Goal: Information Seeking & Learning: Check status

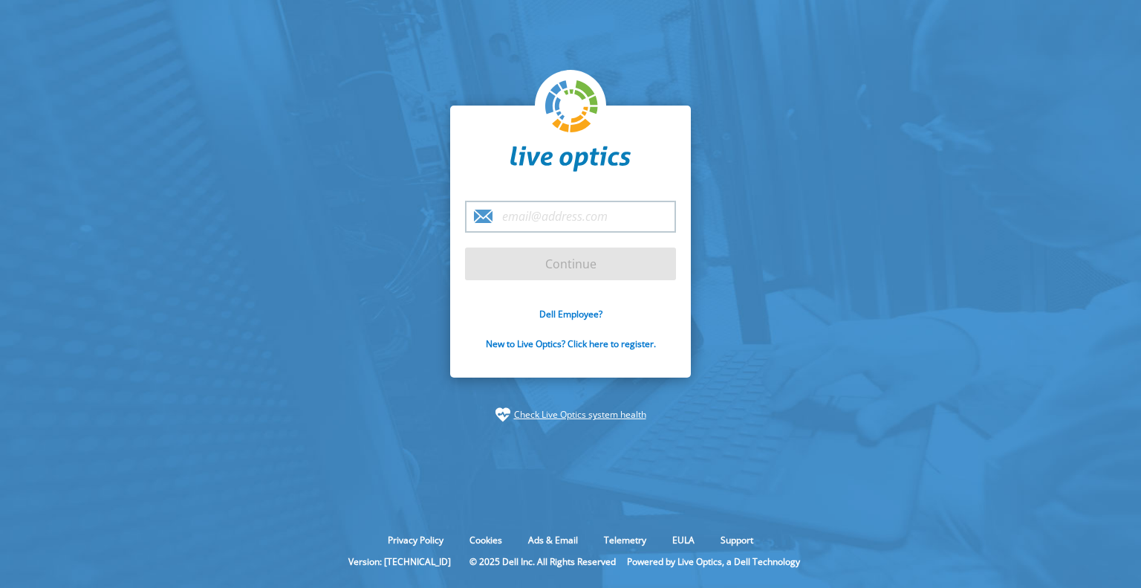
type input "[EMAIL_ADDRESS][DOMAIN_NAME]"
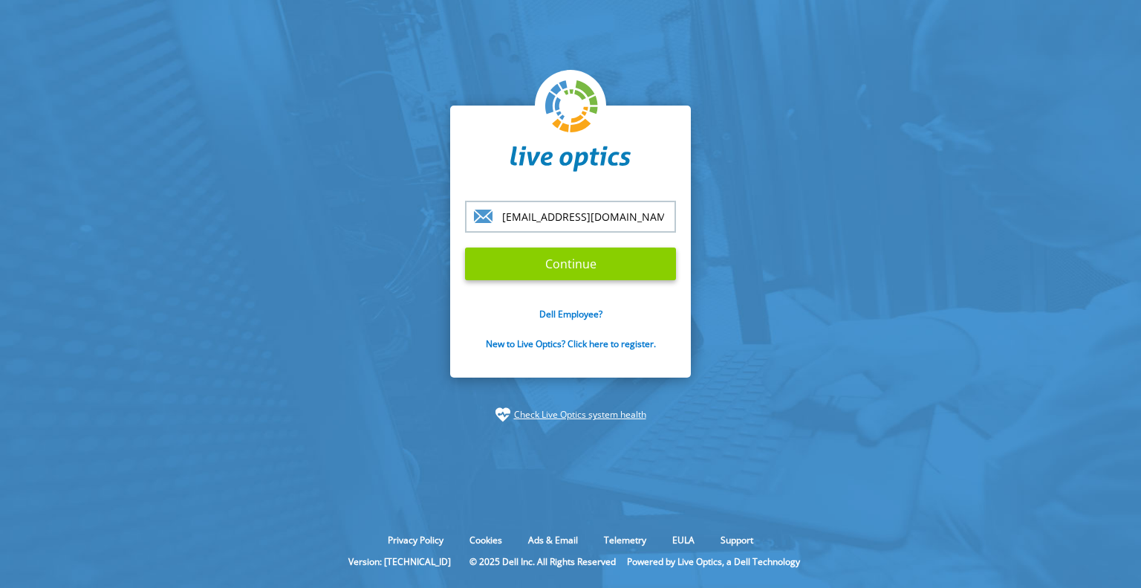
click at [600, 259] on input "Continue" at bounding box center [570, 263] width 211 height 33
click at [571, 271] on input "Continue" at bounding box center [570, 263] width 211 height 33
click at [565, 264] on input "Continue" at bounding box center [570, 263] width 211 height 33
click at [586, 263] on input "Continue" at bounding box center [570, 263] width 211 height 33
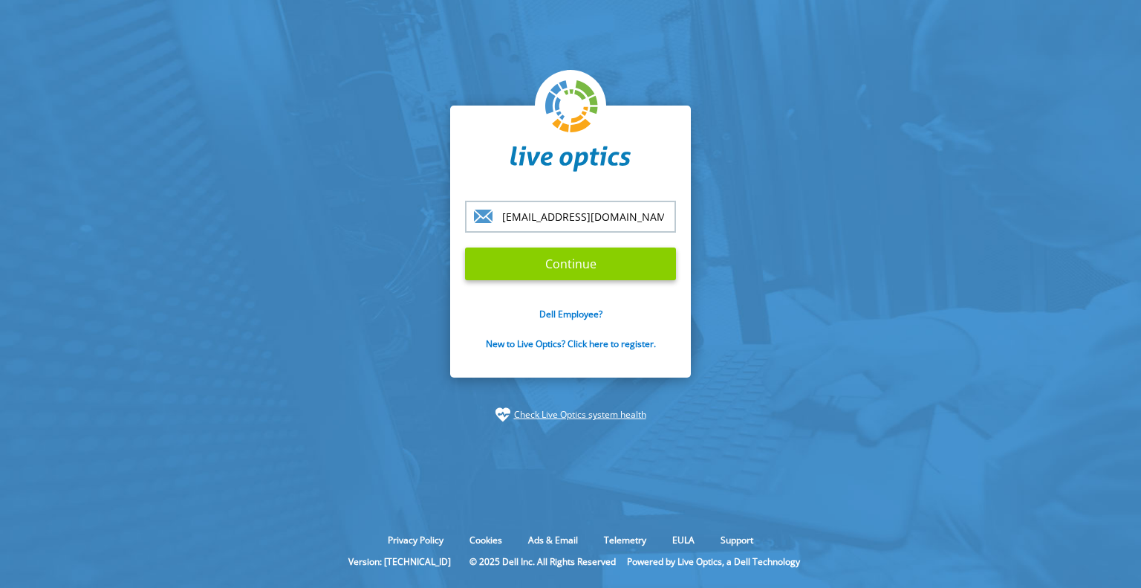
click at [586, 263] on input "Continue" at bounding box center [570, 263] width 211 height 33
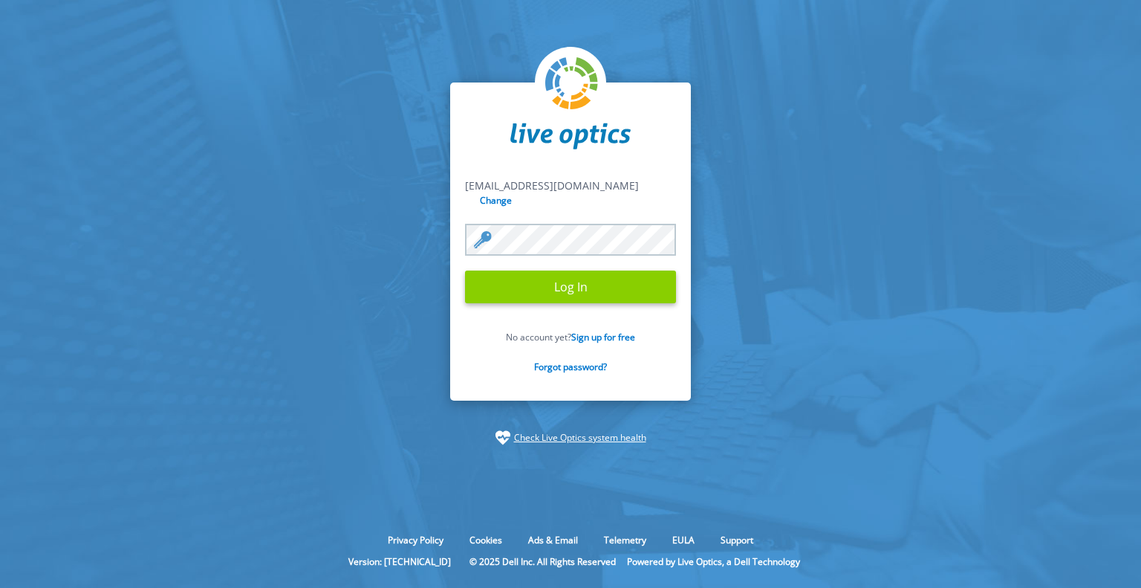
click at [576, 276] on input "Log In" at bounding box center [570, 286] width 211 height 33
click at [600, 279] on input "Log In" at bounding box center [570, 286] width 211 height 33
click at [592, 275] on input "Log In" at bounding box center [570, 286] width 211 height 33
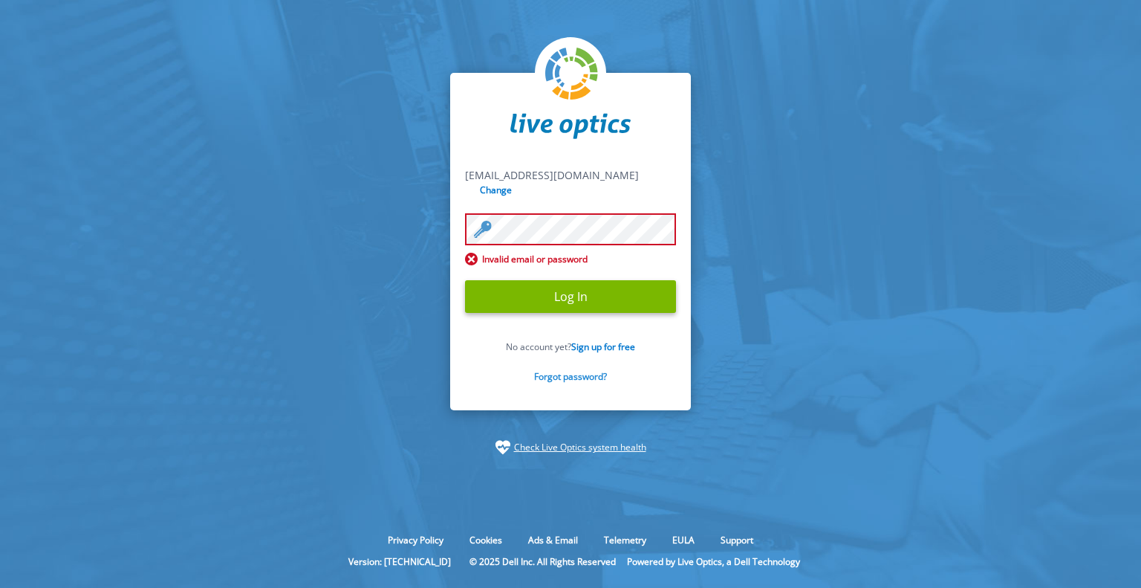
click at [588, 370] on link "Forgot password?" at bounding box center [570, 376] width 73 height 13
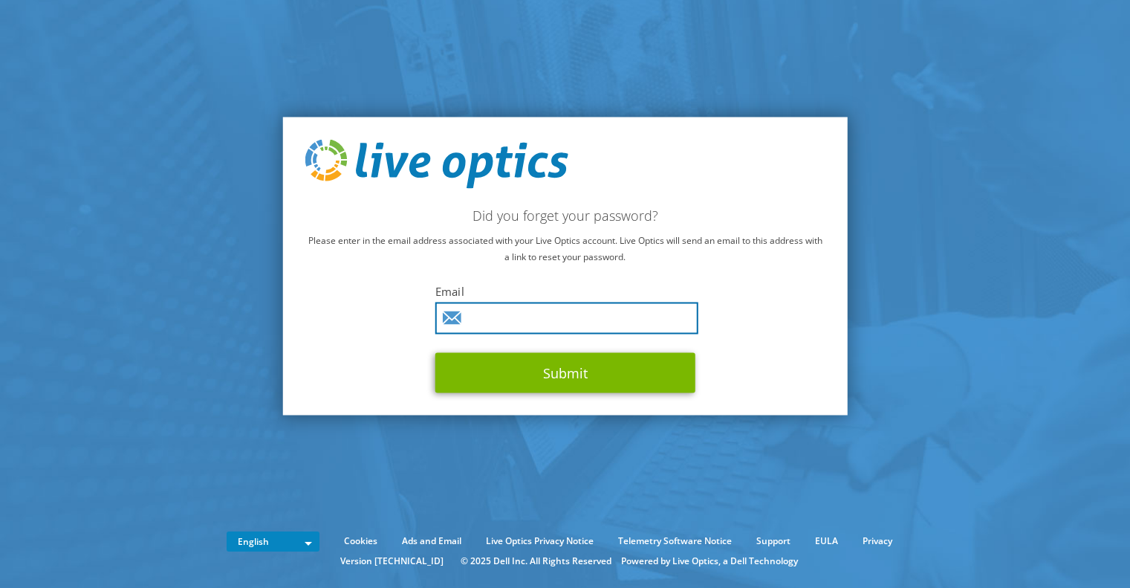
type input "[EMAIL_ADDRESS][DOMAIN_NAME]"
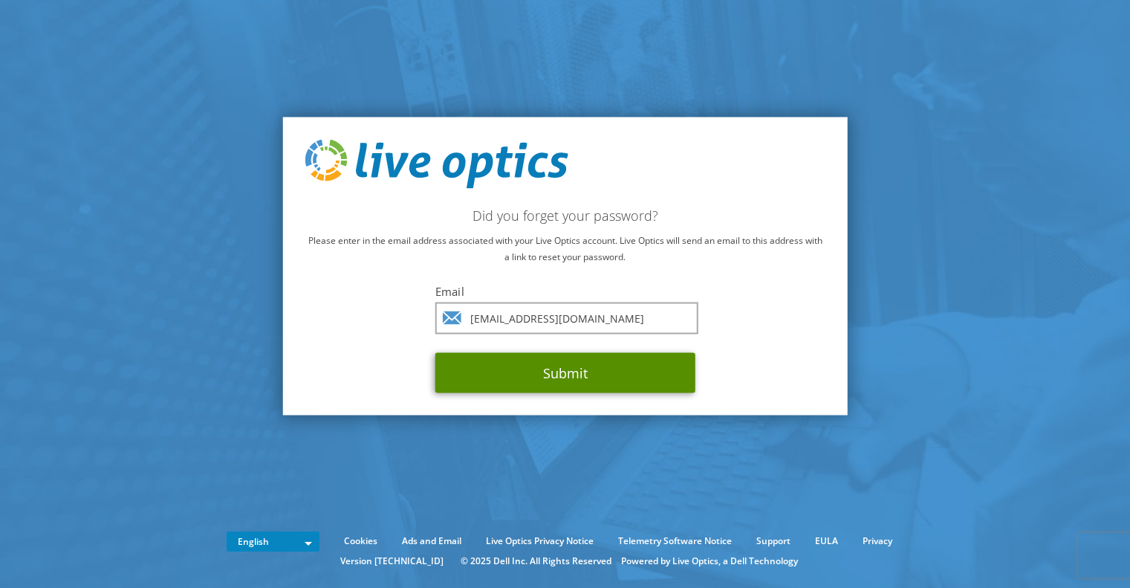
click at [558, 368] on button "Submit" at bounding box center [565, 372] width 260 height 40
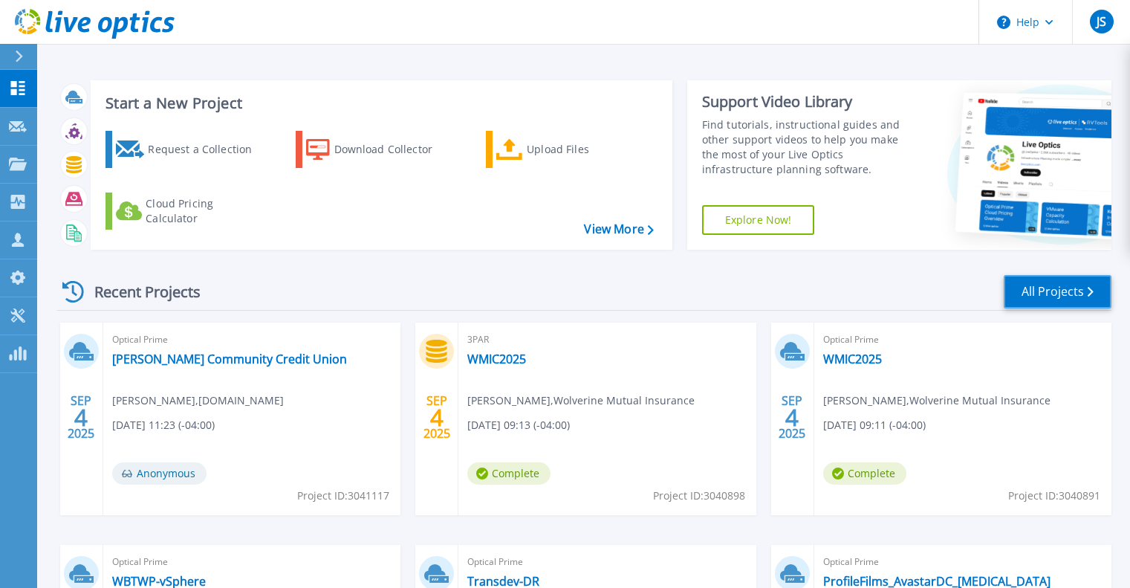
click at [1040, 303] on link "All Projects" at bounding box center [1058, 291] width 108 height 33
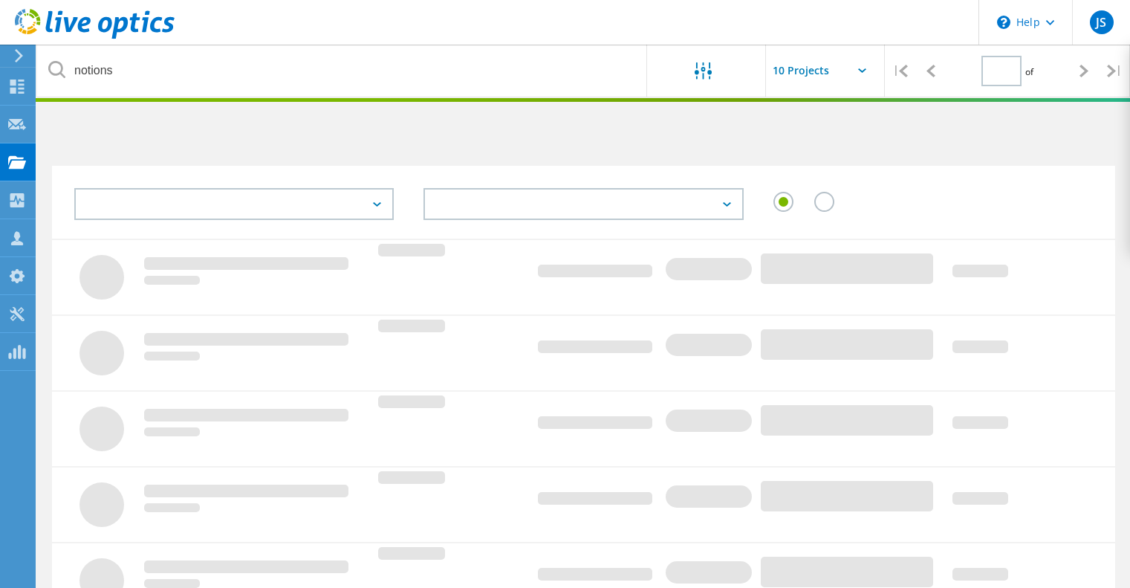
type input "1"
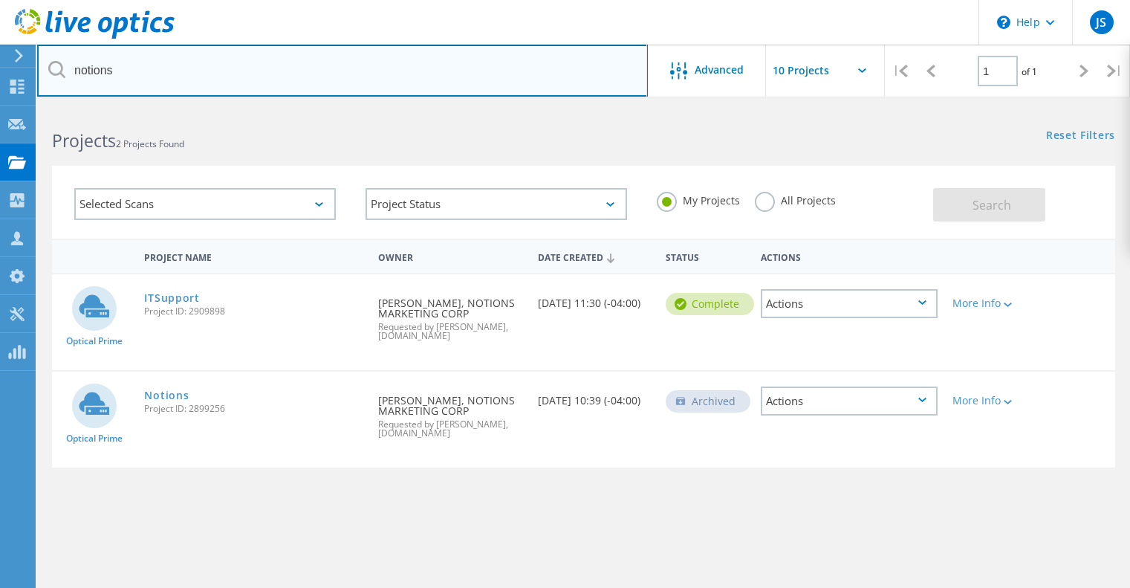
click at [137, 57] on input "notions" at bounding box center [342, 71] width 611 height 52
type input "n"
type input "universal logistics"
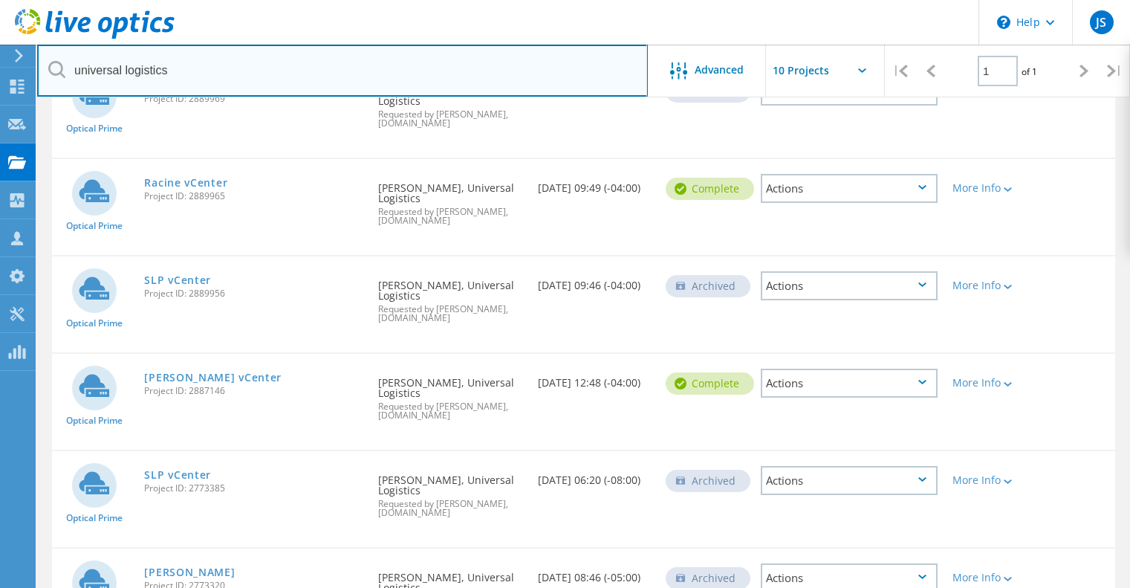
scroll to position [408, 0]
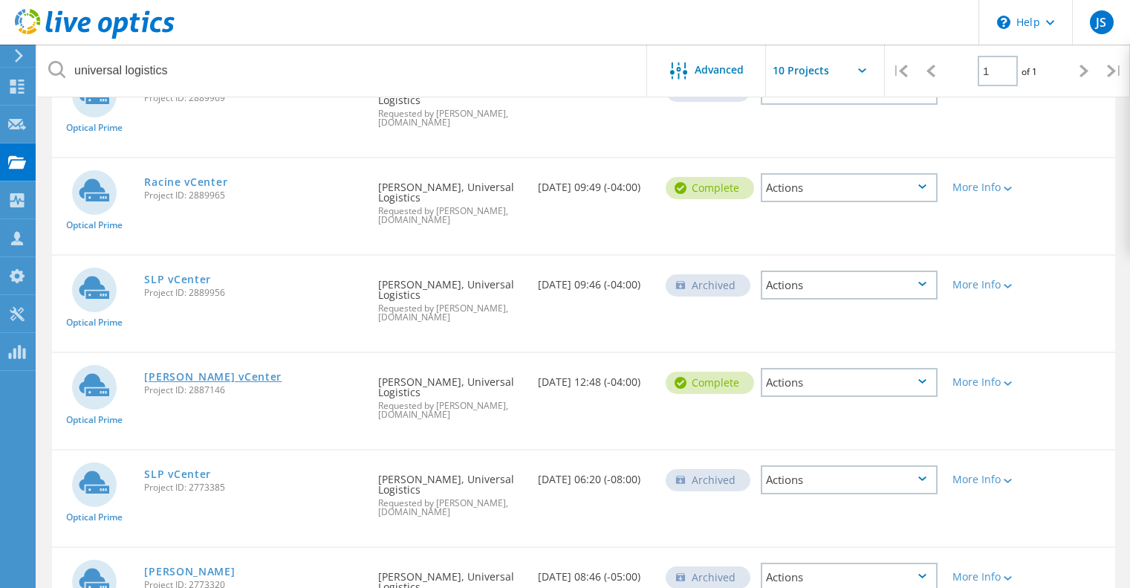
click at [201, 372] on link "[PERSON_NAME] vCenter" at bounding box center [212, 377] width 137 height 10
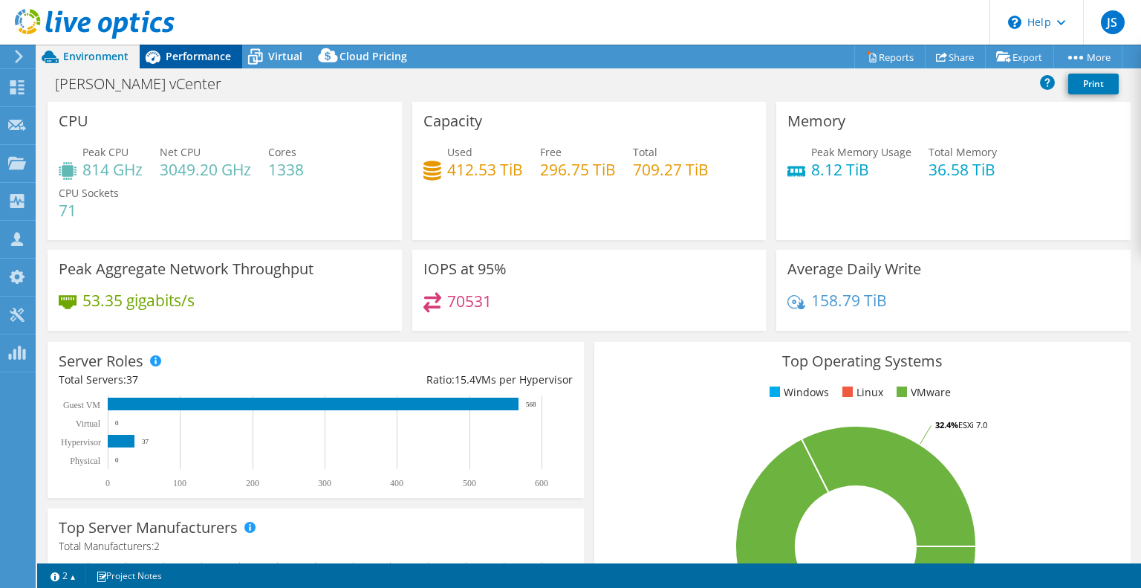
drag, startPoint x: 204, startPoint y: 54, endPoint x: 189, endPoint y: 55, distance: 14.9
click at [189, 55] on span "Performance" at bounding box center [198, 56] width 65 height 14
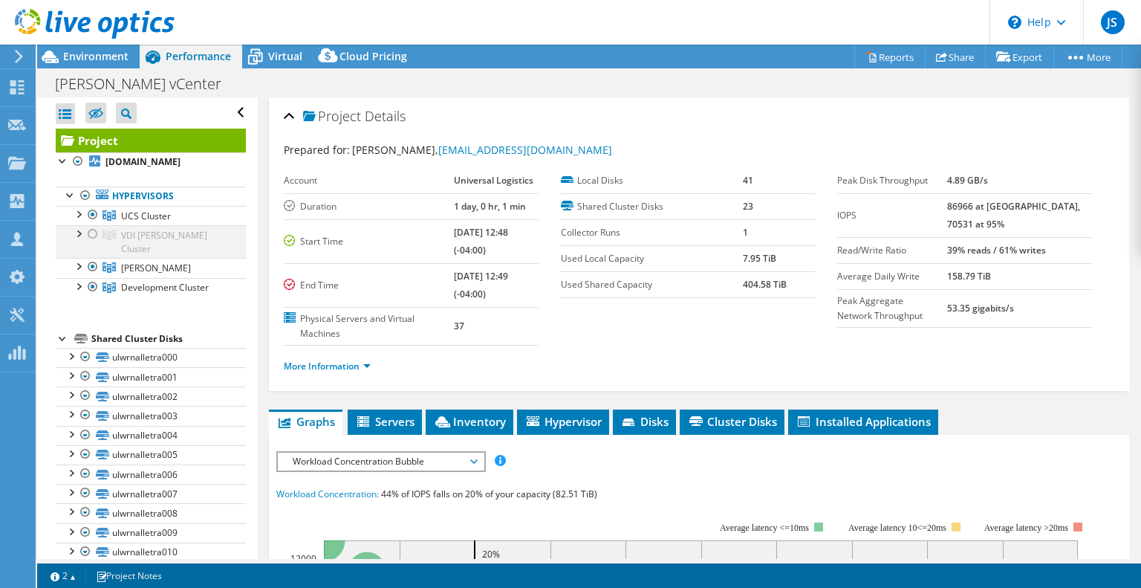
click at [94, 233] on div at bounding box center [92, 234] width 15 height 18
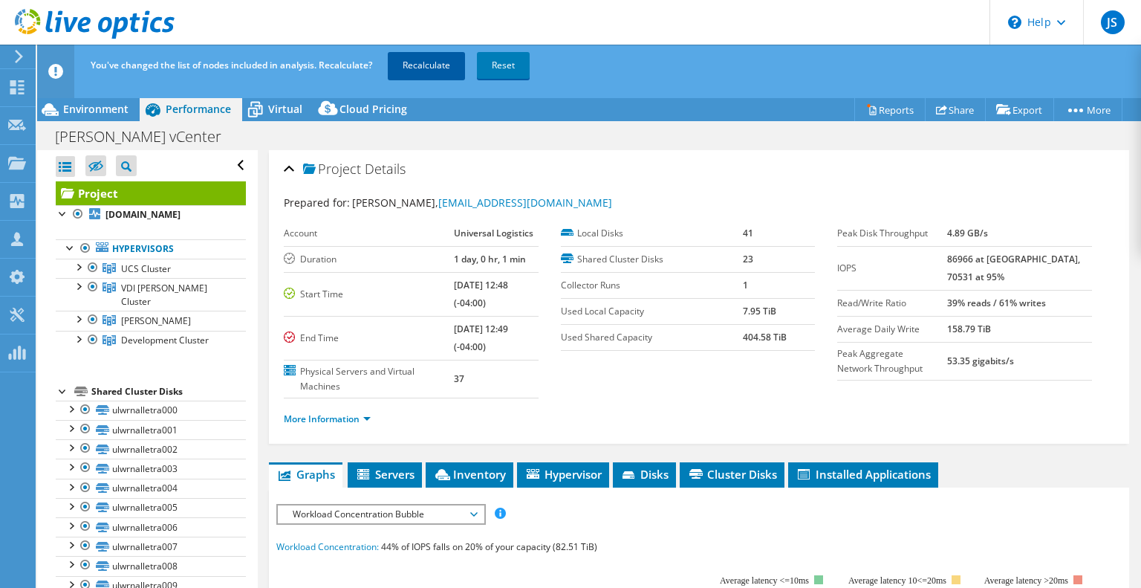
click at [444, 71] on link "Recalculate" at bounding box center [426, 65] width 77 height 27
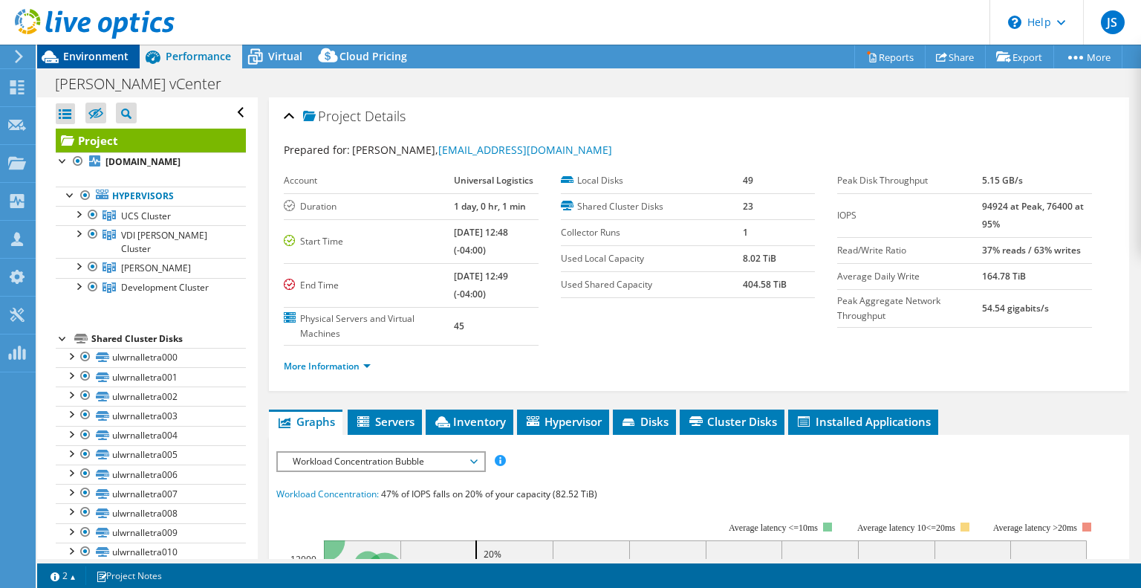
click at [94, 51] on span "Environment" at bounding box center [95, 56] width 65 height 14
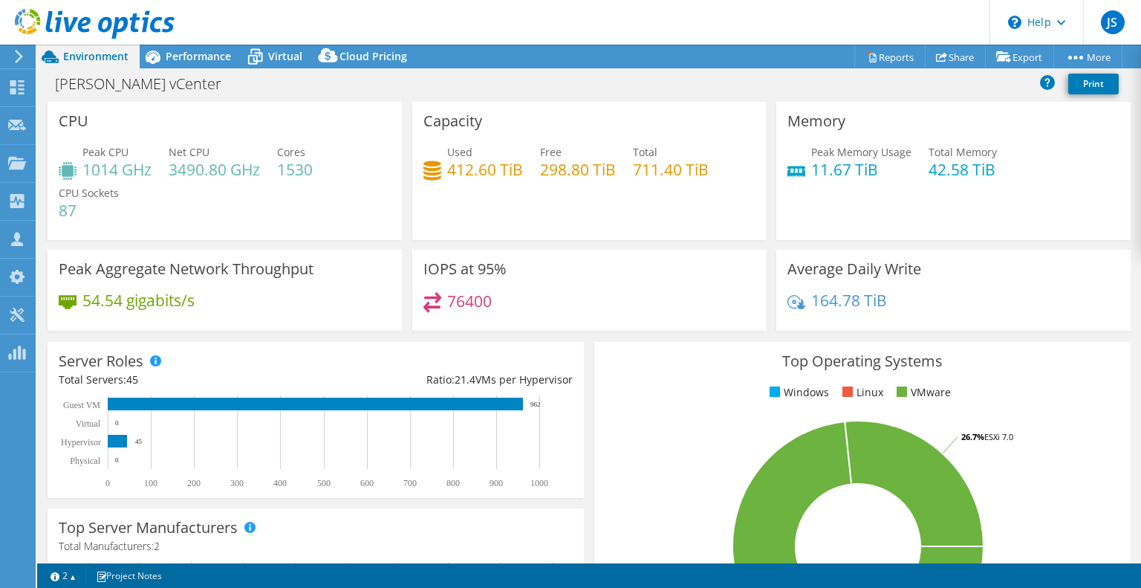
click at [685, 256] on div "IOPS at 95% 76400" at bounding box center [589, 290] width 354 height 81
